Goal: Transaction & Acquisition: Purchase product/service

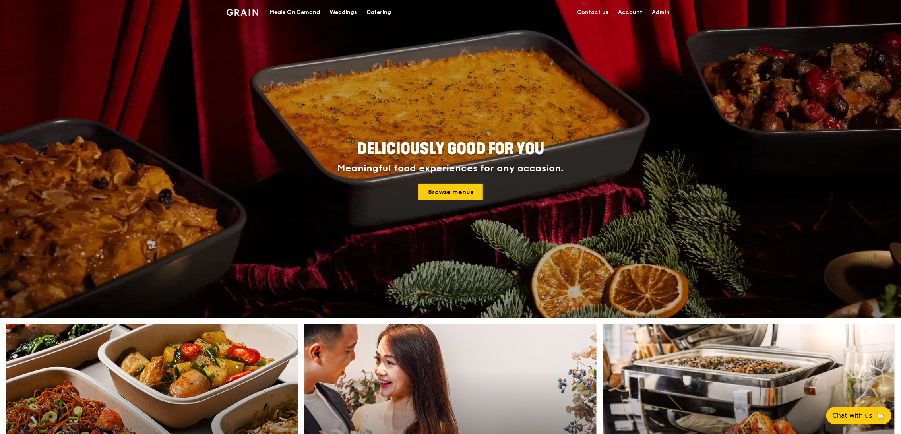
click at [294, 10] on div "Meals On Demand" at bounding box center [295, 12] width 51 height 24
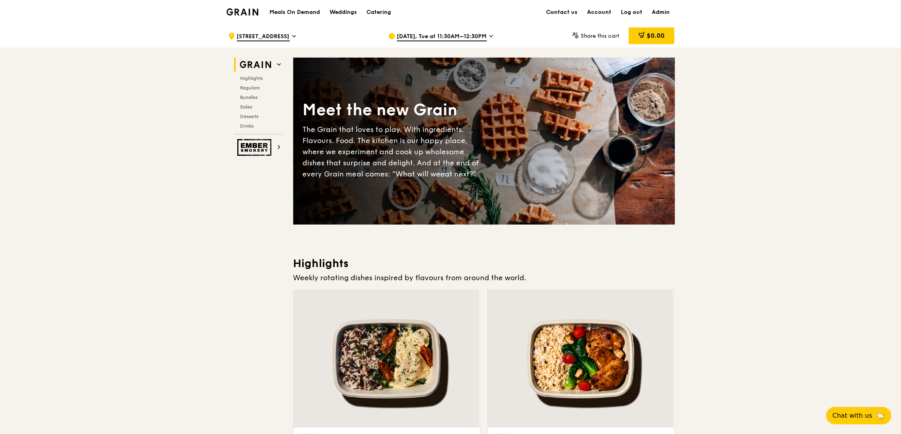
click at [462, 40] on span "[DATE], Tue at 11:30AM–12:30PM" at bounding box center [442, 37] width 90 height 9
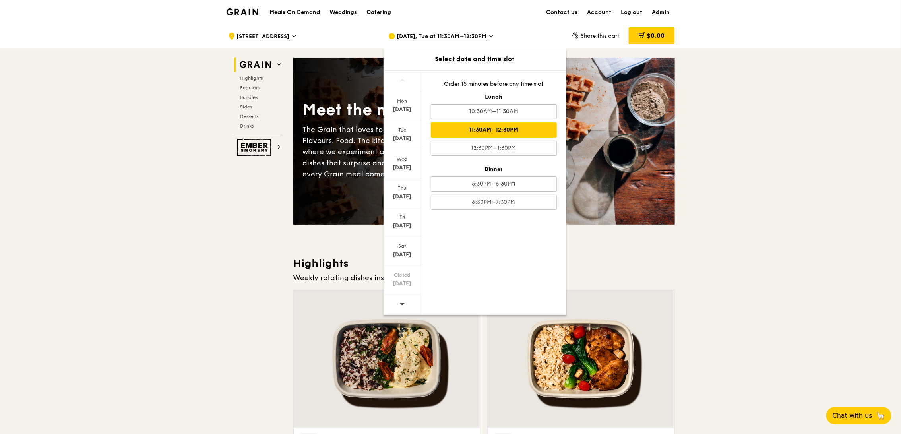
click at [406, 315] on div at bounding box center [403, 305] width 38 height 20
click at [412, 111] on div "[DATE]" at bounding box center [402, 110] width 35 height 8
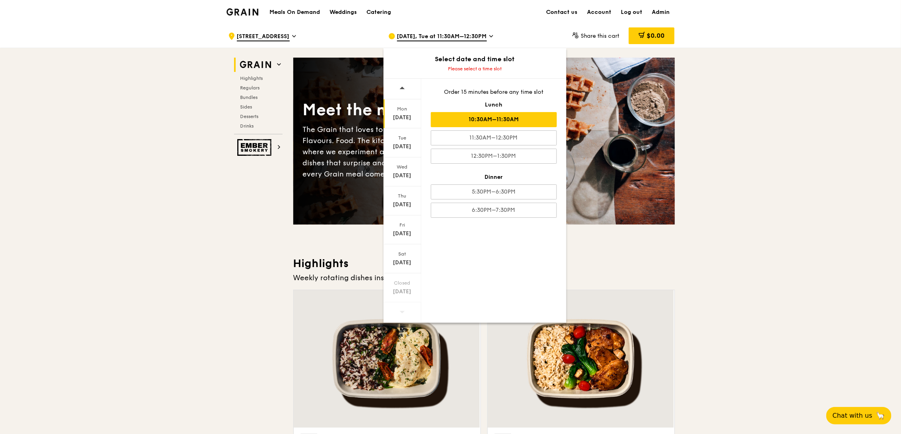
click at [496, 122] on div "10:30AM–11:30AM" at bounding box center [494, 119] width 126 height 15
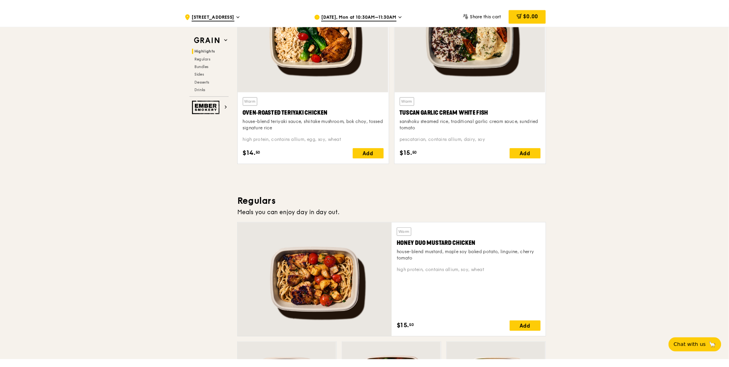
scroll to position [101, 0]
